Goal: Task Accomplishment & Management: Manage account settings

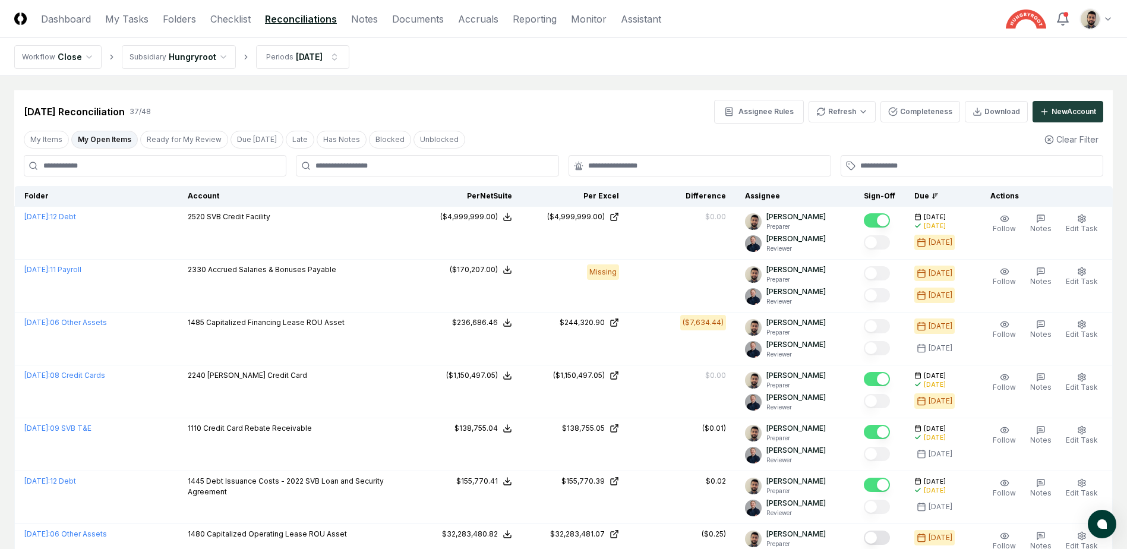
scroll to position [475, 0]
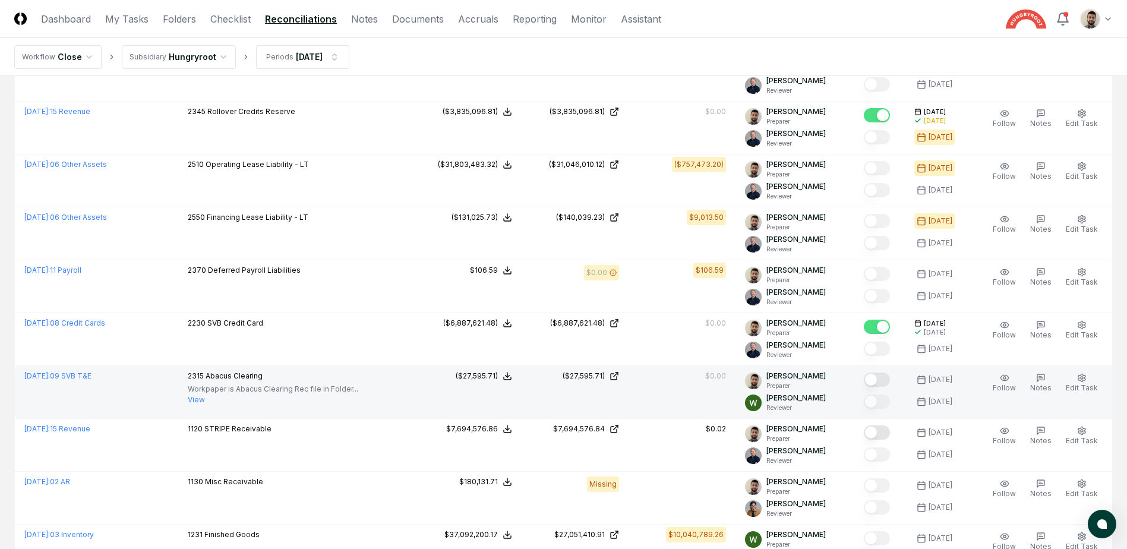
click at [888, 384] on button "Mark complete" at bounding box center [876, 379] width 26 height 14
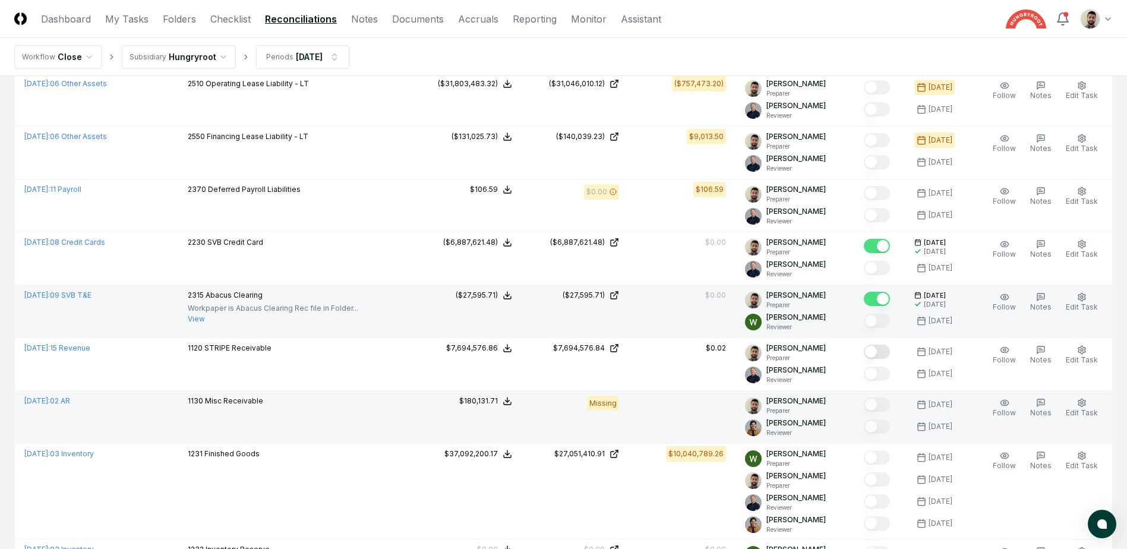
scroll to position [594, 0]
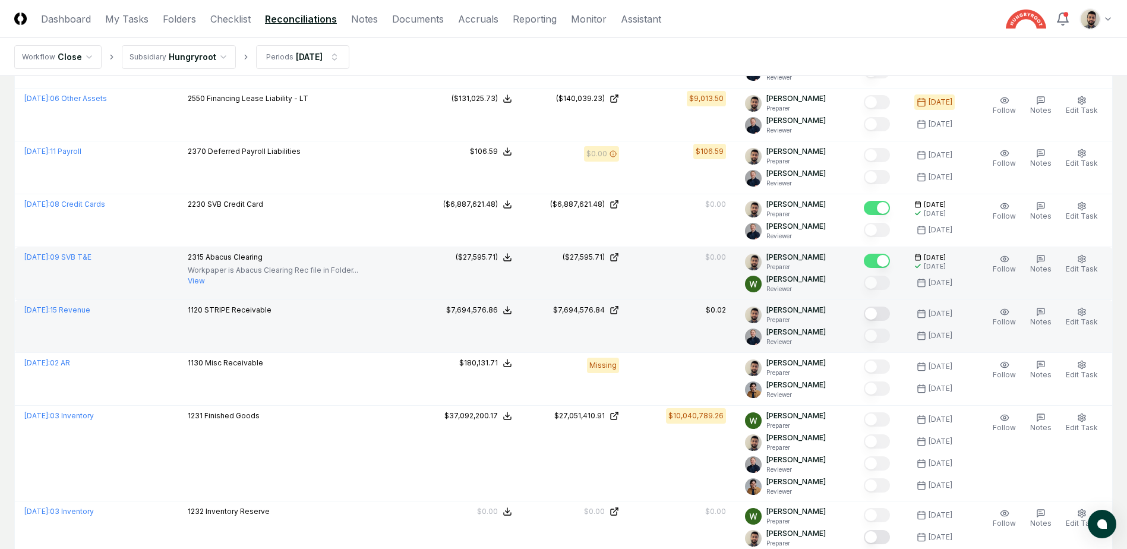
click at [890, 319] on button "Mark complete" at bounding box center [876, 313] width 26 height 14
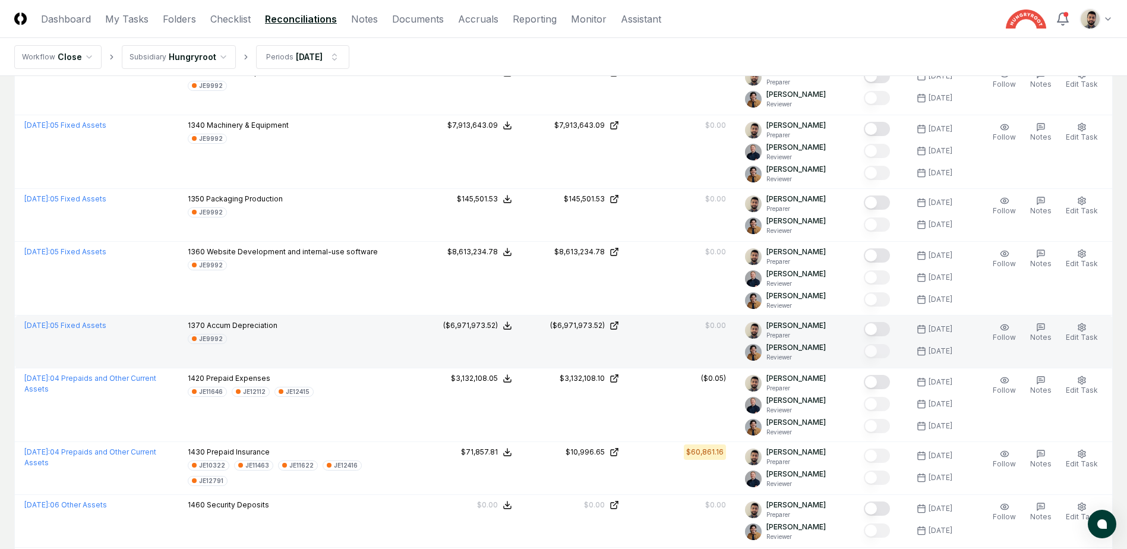
scroll to position [1366, 0]
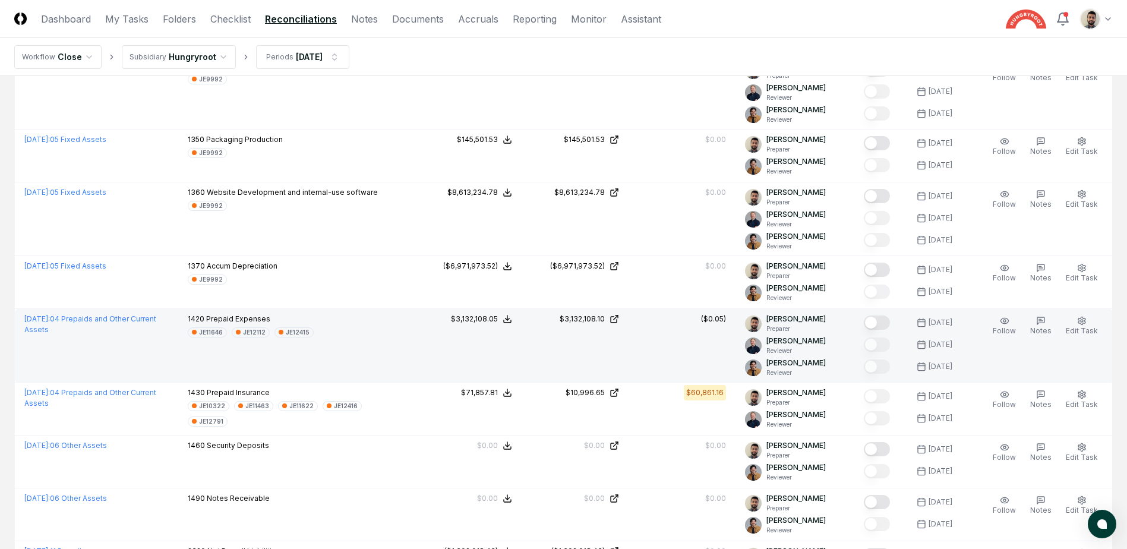
click at [882, 322] on button "Mark complete" at bounding box center [876, 322] width 26 height 14
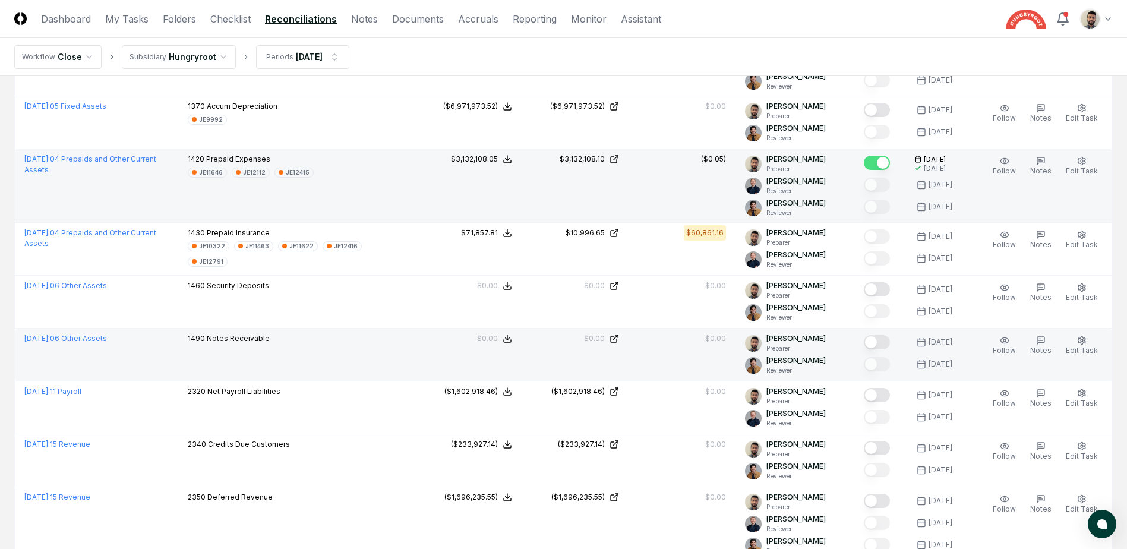
scroll to position [1544, 0]
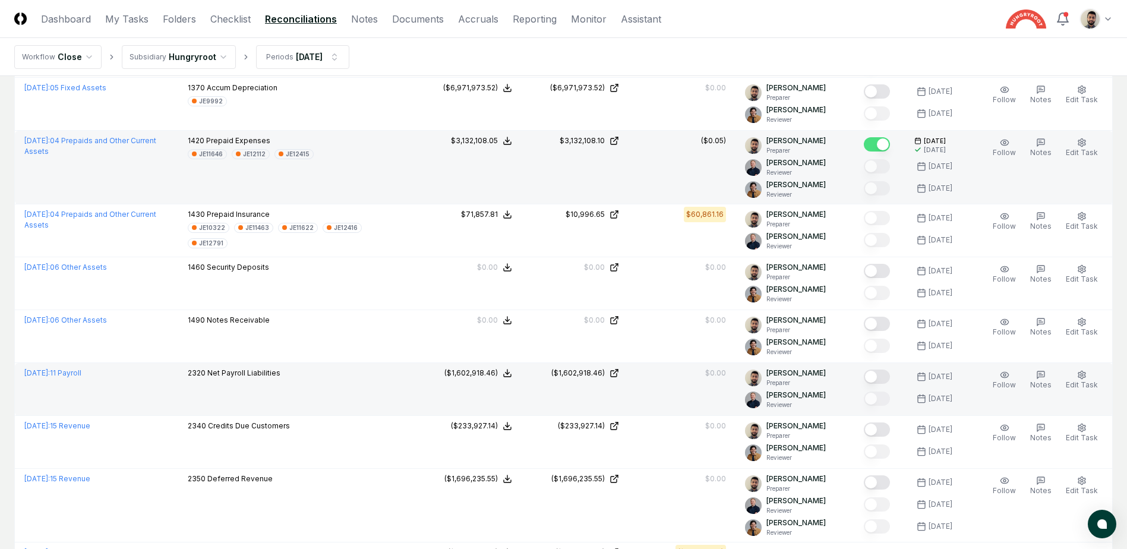
click at [890, 373] on button "Mark complete" at bounding box center [876, 376] width 26 height 14
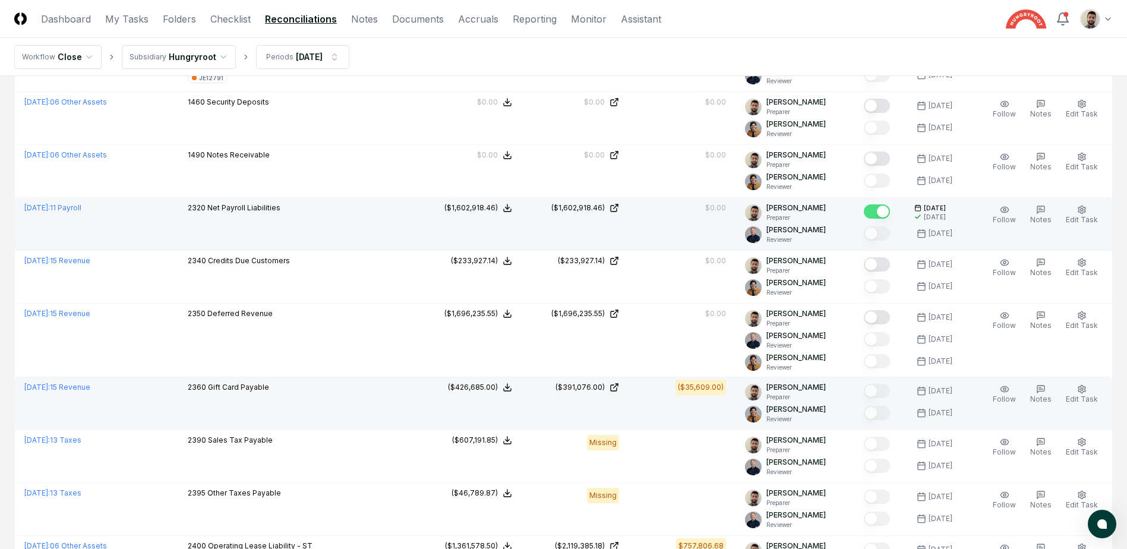
scroll to position [1650, 0]
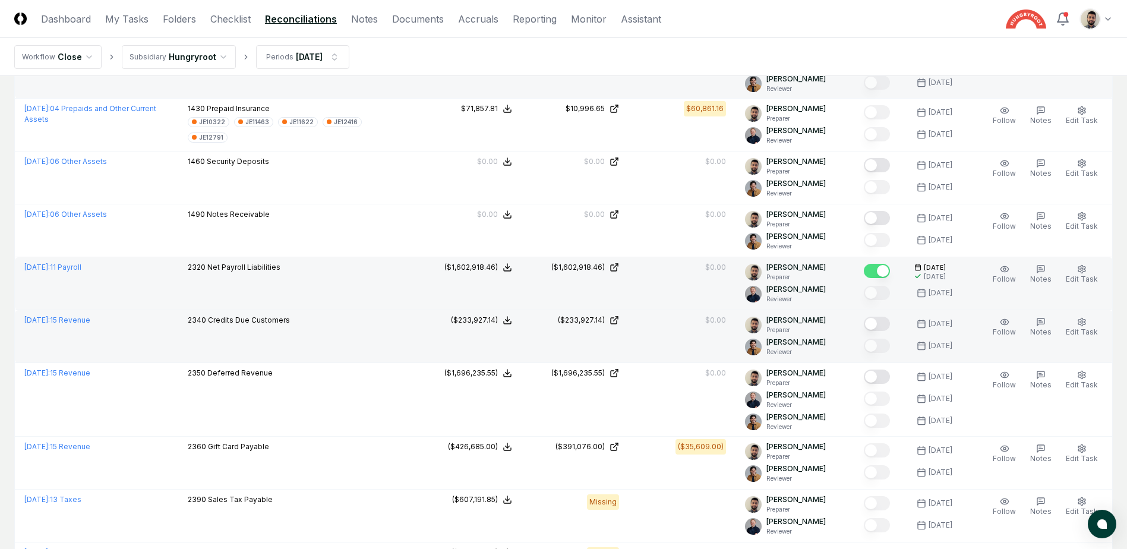
click at [887, 319] on button "Mark complete" at bounding box center [876, 324] width 26 height 14
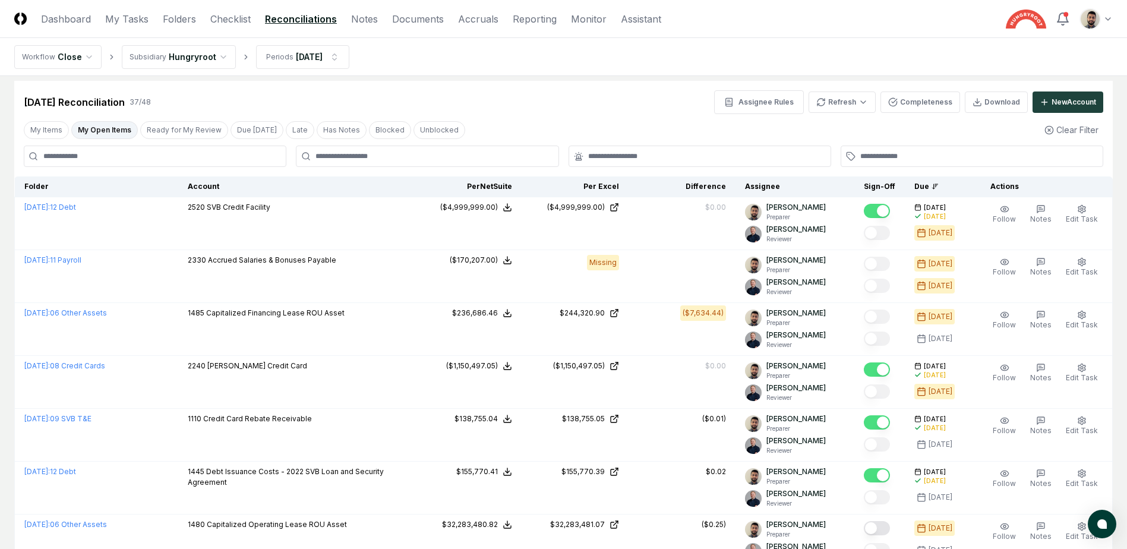
scroll to position [0, 0]
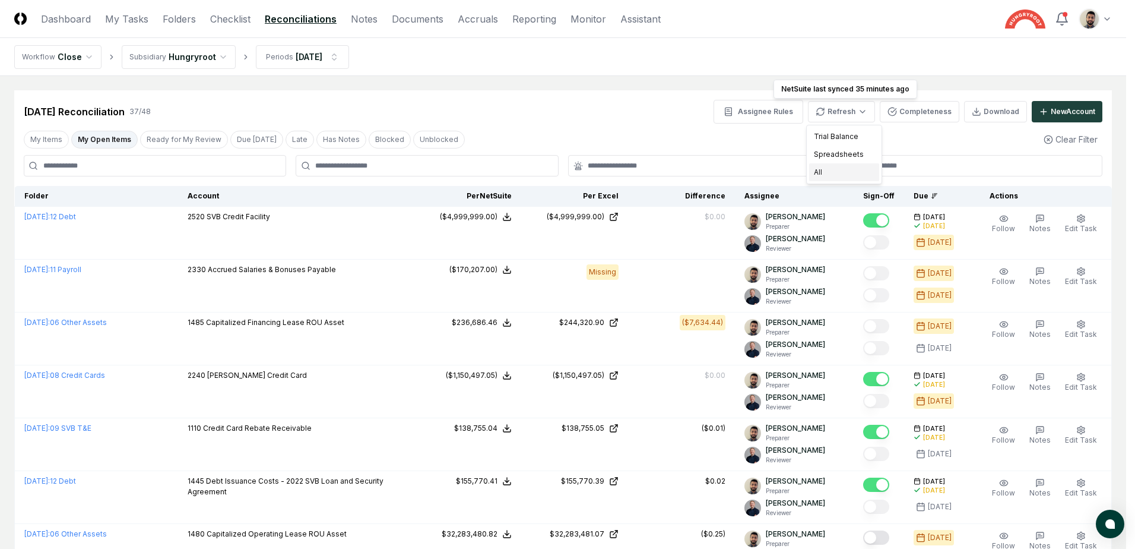
click at [831, 176] on div "All" at bounding box center [844, 172] width 70 height 18
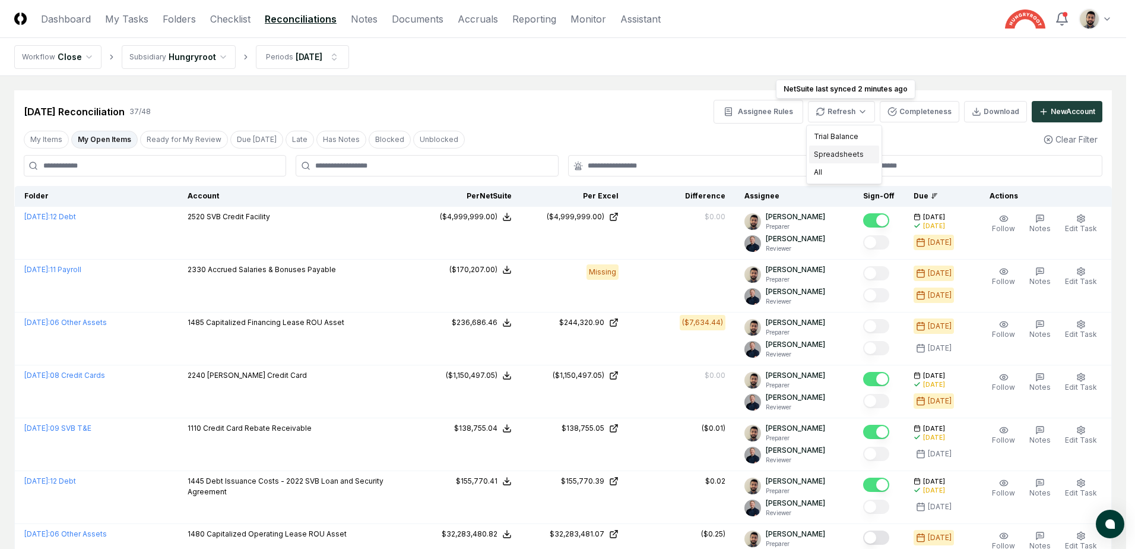
click at [849, 158] on div "Spreadsheets" at bounding box center [844, 154] width 70 height 18
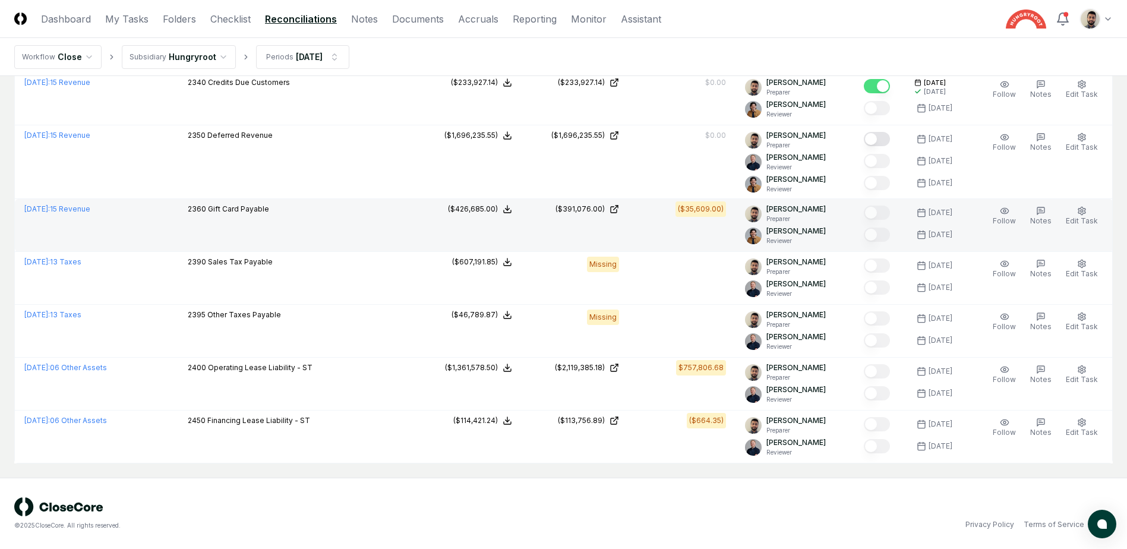
scroll to position [1709, 0]
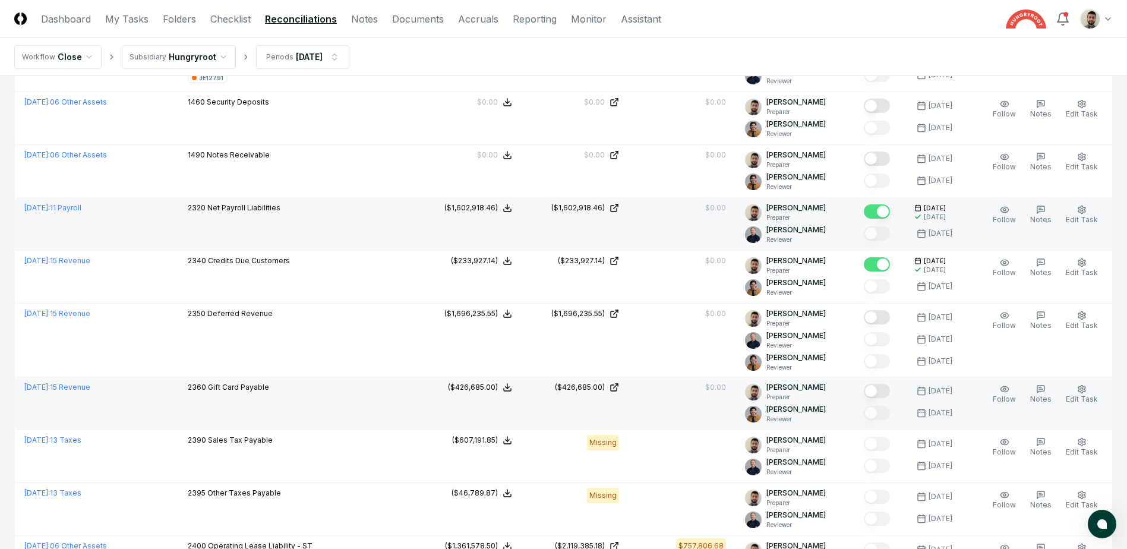
click at [885, 395] on button "Mark complete" at bounding box center [876, 391] width 26 height 14
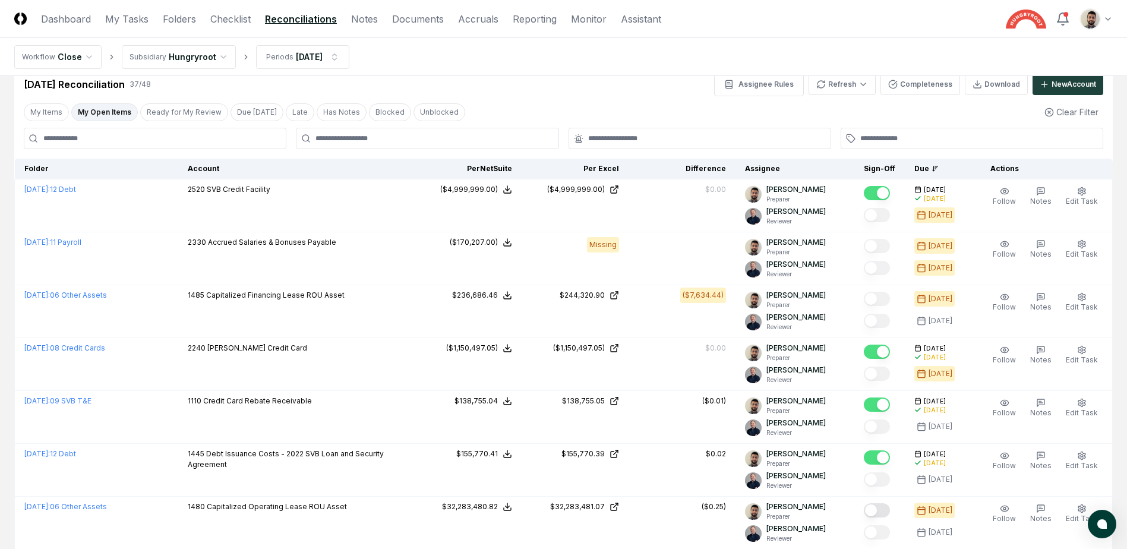
scroll to position [0, 0]
